Goal: Check status: Check status

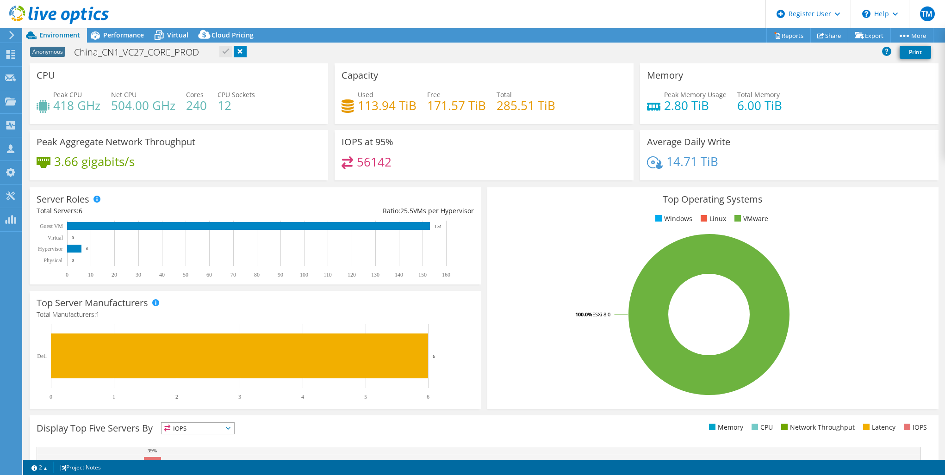
select select "USD"
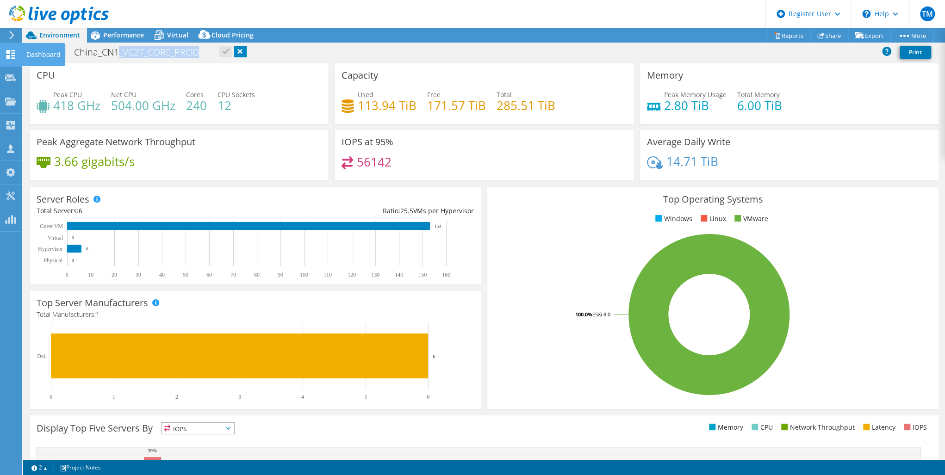
click at [13, 51] on icon at bounding box center [10, 54] width 11 height 9
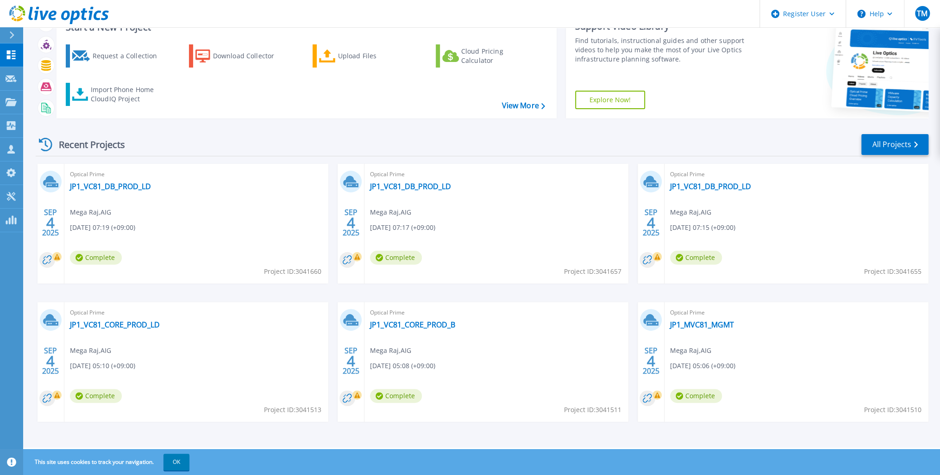
scroll to position [37, 0]
click at [106, 186] on link "JP1_VC81_DB_PROD_LD" at bounding box center [110, 186] width 81 height 9
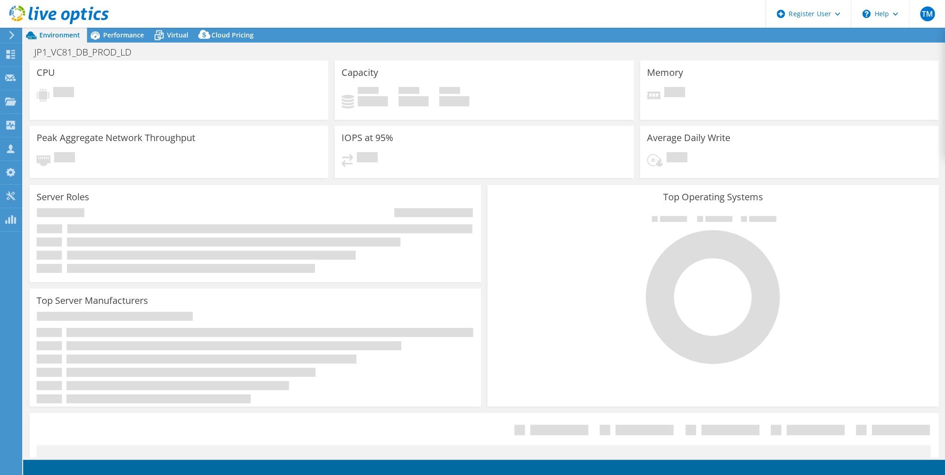
select select "USD"
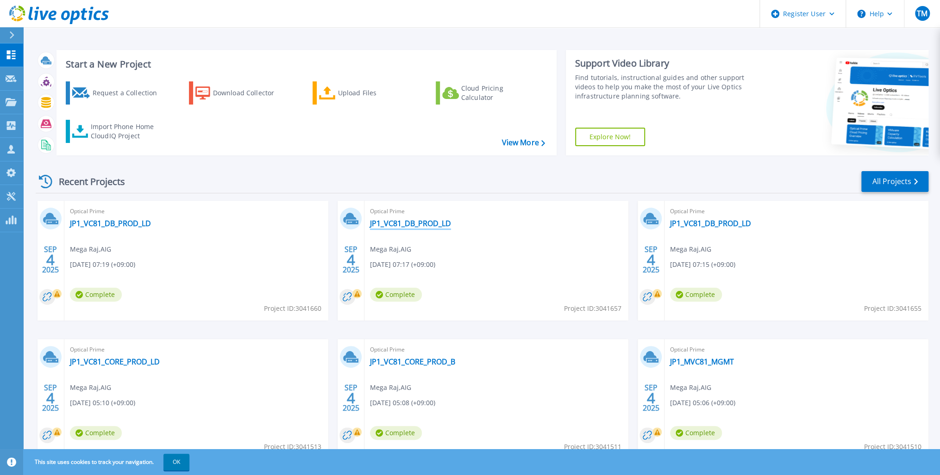
click at [407, 222] on link "JP1_VC81_DB_PROD_LD" at bounding box center [410, 223] width 81 height 9
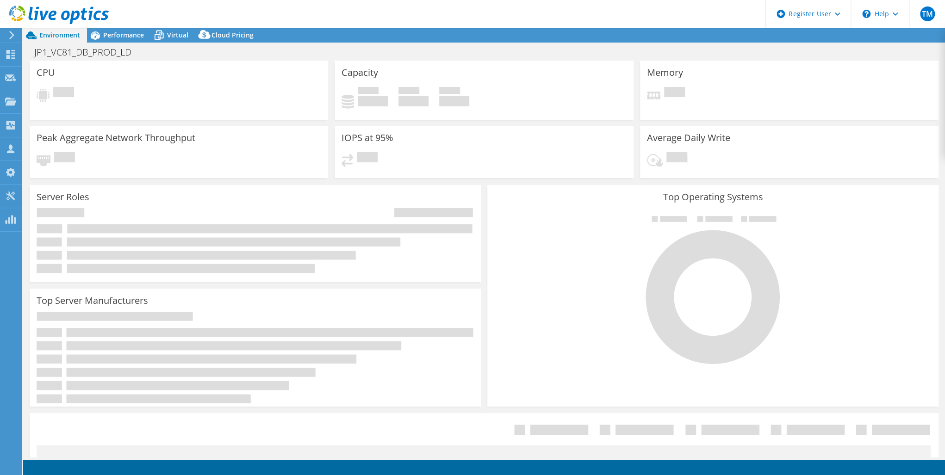
select select "USD"
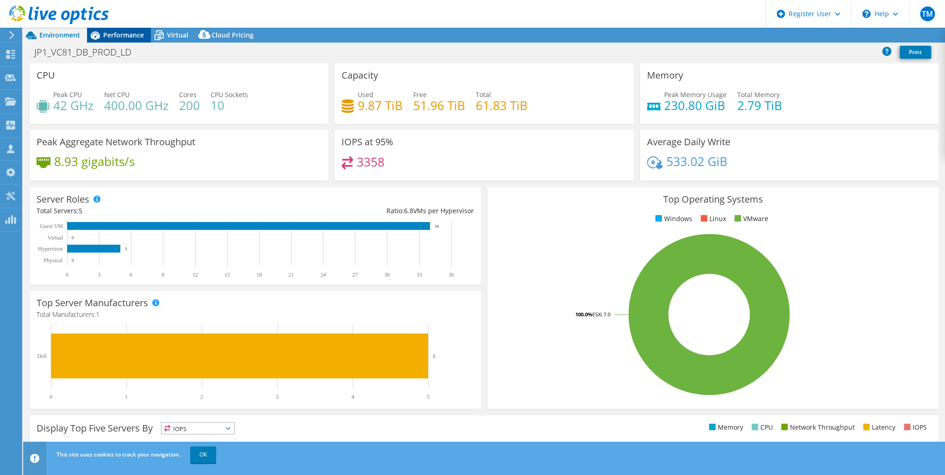
click at [119, 33] on span "Performance" at bounding box center [123, 35] width 41 height 9
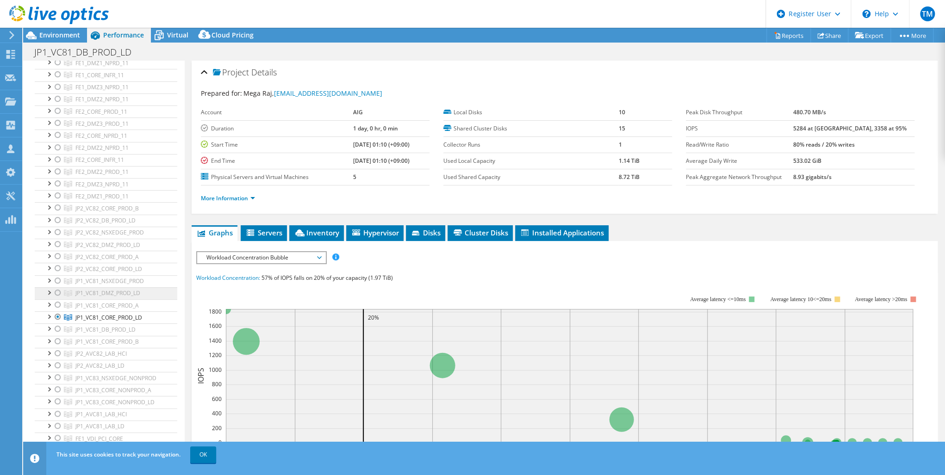
scroll to position [148, 0]
click at [8, 50] on use at bounding box center [10, 54] width 9 height 9
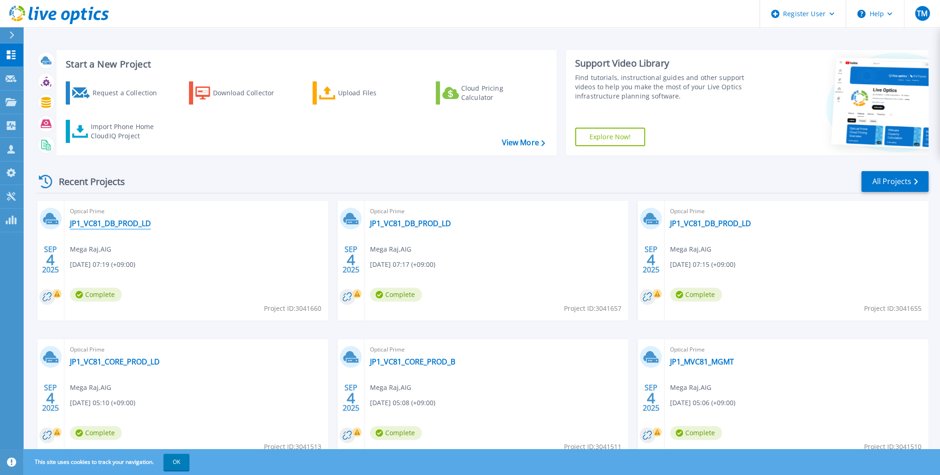
click at [113, 222] on link "JP1_VC81_DB_PROD_LD" at bounding box center [110, 223] width 81 height 9
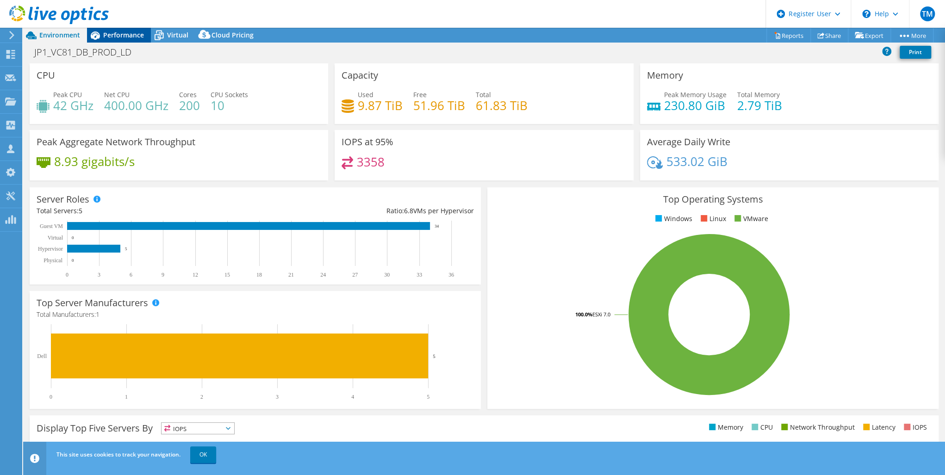
click at [109, 38] on span "Performance" at bounding box center [123, 35] width 41 height 9
